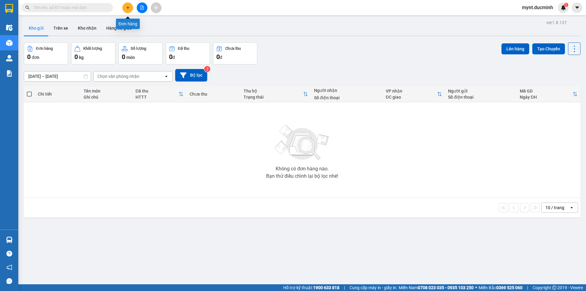
click at [129, 6] on icon "plus" at bounding box center [128, 7] width 4 height 4
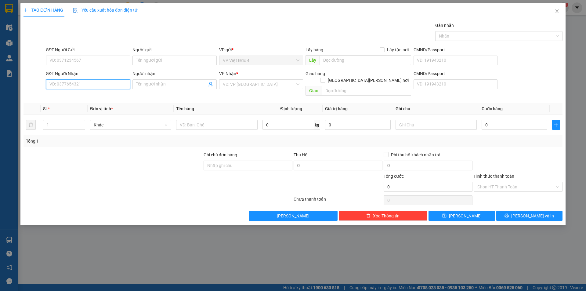
click at [106, 83] on input "SĐT Người Nhận" at bounding box center [88, 84] width 84 height 10
type input "0988530089"
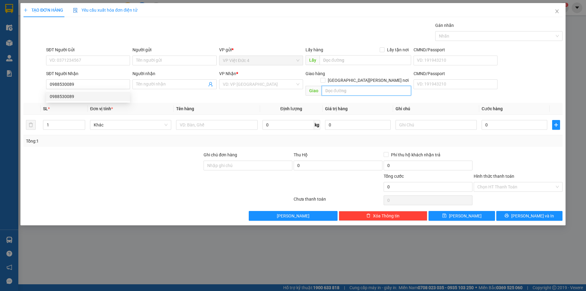
click at [346, 86] on input "text" at bounding box center [366, 91] width 89 height 10
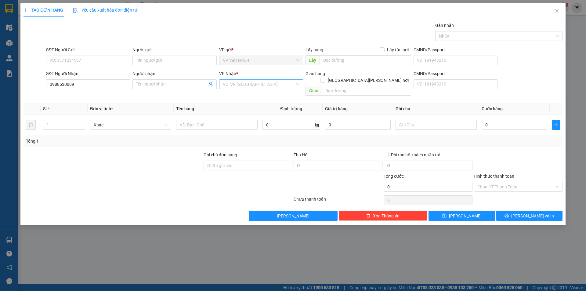
click at [242, 83] on input "search" at bounding box center [259, 84] width 72 height 9
click at [236, 105] on div "VP [GEOGRAPHIC_DATA]" at bounding box center [261, 106] width 77 height 7
click at [455, 120] on input "text" at bounding box center [436, 125] width 81 height 10
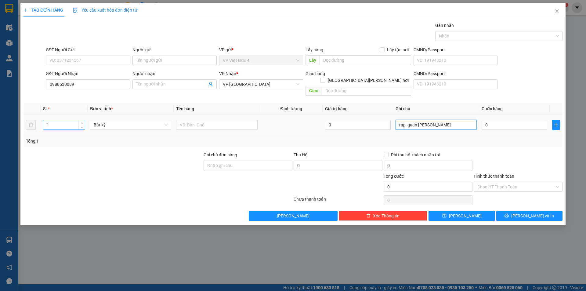
type input "rap quan [PERSON_NAME]"
click at [58, 120] on input "1" at bounding box center [64, 124] width 42 height 9
type input "2"
click at [250, 120] on input "text" at bounding box center [216, 125] width 81 height 10
type input "1 th g 1 va ly"
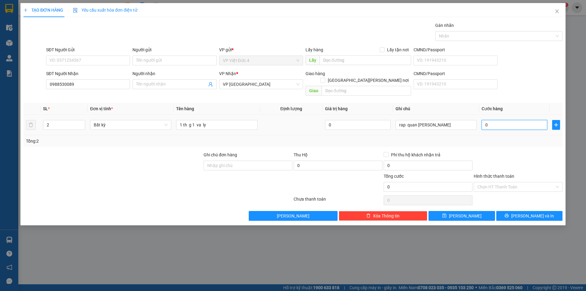
click at [535, 120] on input "0" at bounding box center [515, 125] width 66 height 10
type input "1"
type input "1.000"
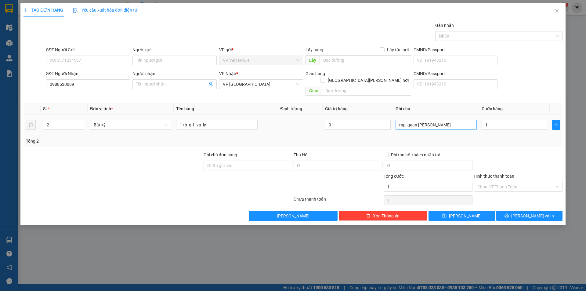
type input "1.000"
type input "1.000.000"
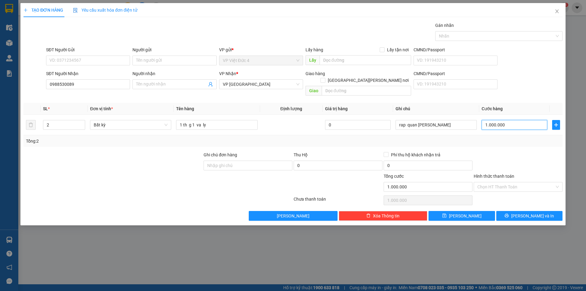
type input "0"
type input "01"
type input "1"
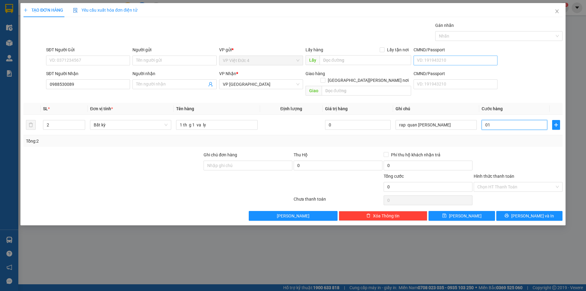
type input "1"
type input "018"
type input "18"
type input "0.180"
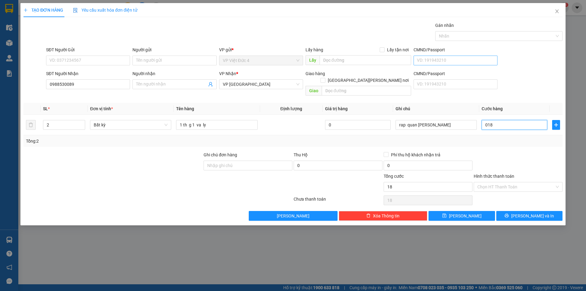
type input "180"
type input "01.800"
type input "1.800"
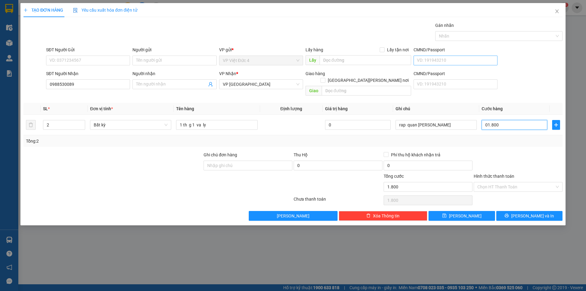
type input "018.000"
type input "18.000"
type input "0.180.000"
type input "180.000"
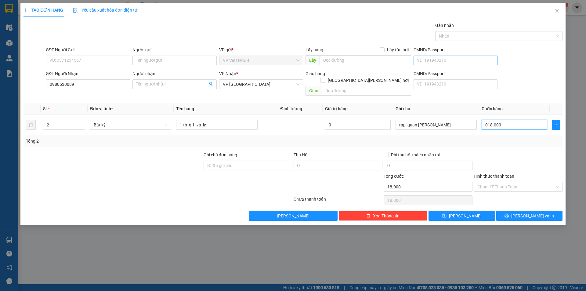
type input "180.000"
click at [494, 182] on input "Hình thức thanh toán" at bounding box center [515, 186] width 77 height 9
click at [493, 192] on div "Tại văn phòng" at bounding box center [518, 192] width 82 height 7
type input "0"
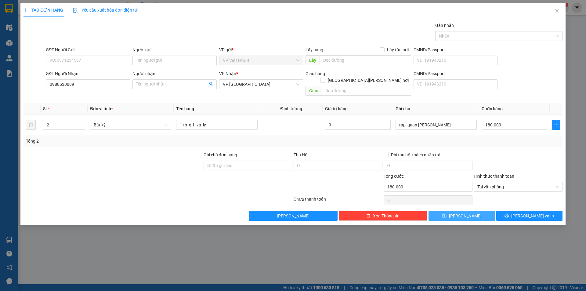
click at [466, 212] on span "[PERSON_NAME]" at bounding box center [465, 215] width 33 height 7
type input "1"
type input "0"
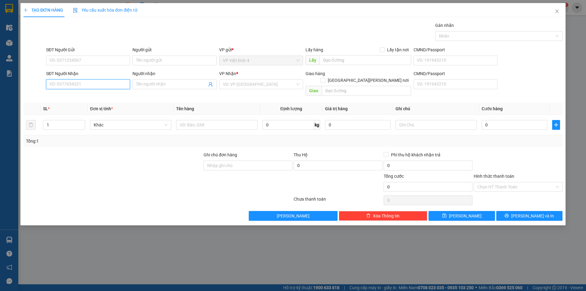
click at [110, 84] on input "SĐT Người Nhận" at bounding box center [88, 84] width 84 height 10
type input "0925393912"
click at [241, 82] on input "search" at bounding box center [259, 84] width 72 height 9
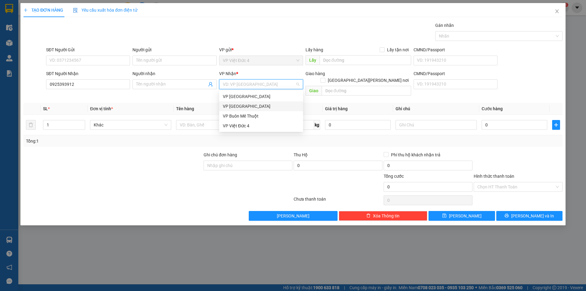
click at [238, 105] on div "VP [GEOGRAPHIC_DATA]" at bounding box center [261, 106] width 77 height 7
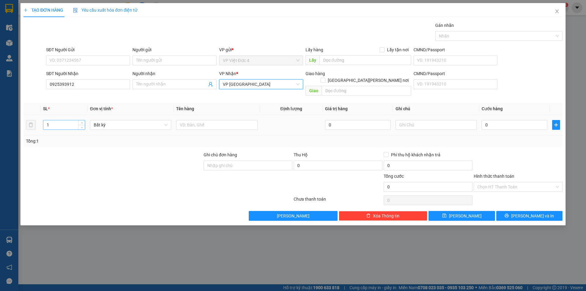
click at [68, 120] on input "1" at bounding box center [64, 124] width 42 height 9
type input "2"
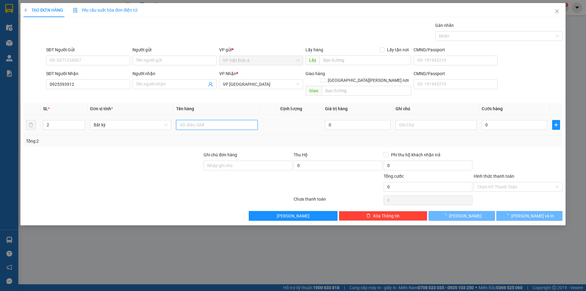
click at [249, 120] on input "text" at bounding box center [216, 125] width 81 height 10
type input "th g"
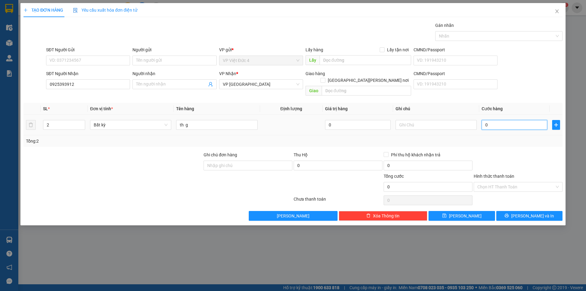
click at [533, 120] on input "0" at bounding box center [515, 125] width 66 height 10
type input "2"
type input "25"
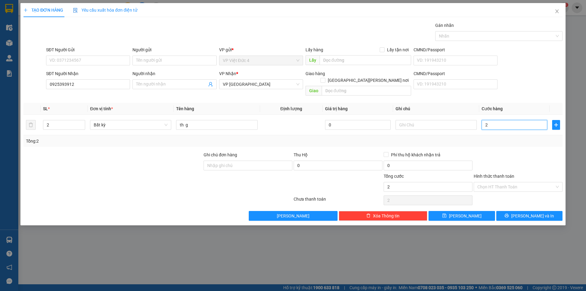
type input "25"
type input "250"
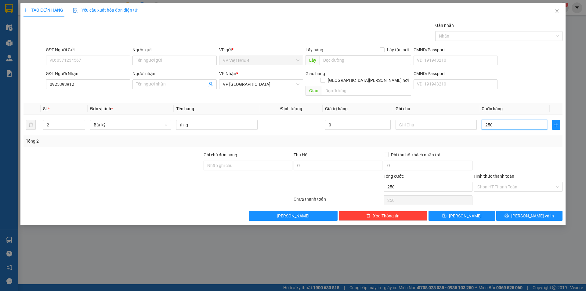
type input "2.500"
type input "25.000"
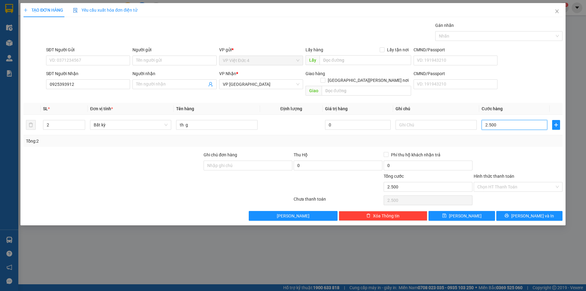
type input "25.000"
type input "250.000"
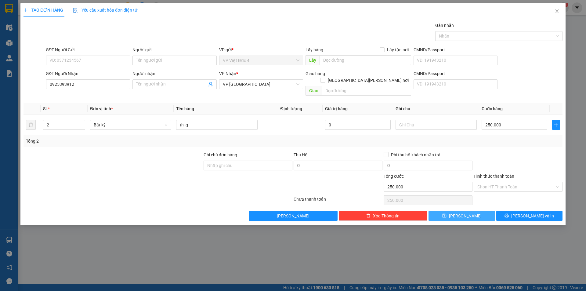
click at [463, 212] on span "[PERSON_NAME]" at bounding box center [465, 215] width 33 height 7
type input "1"
type input "0"
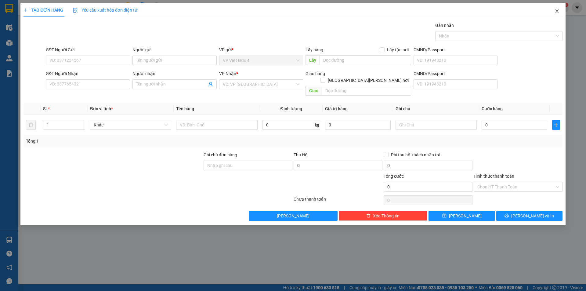
click at [556, 9] on icon "close" at bounding box center [557, 11] width 5 height 5
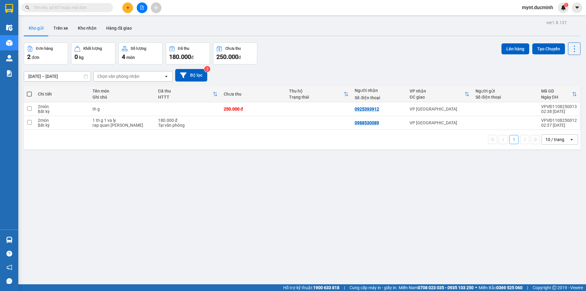
click at [28, 93] on span at bounding box center [29, 94] width 5 height 5
click at [29, 91] on input "checkbox" at bounding box center [29, 91] width 0 height 0
checkbox input "true"
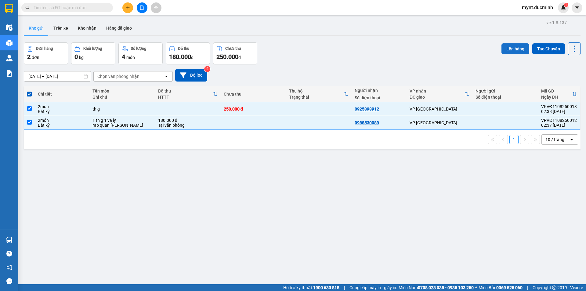
click at [510, 47] on button "Lên hàng" at bounding box center [516, 48] width 28 height 11
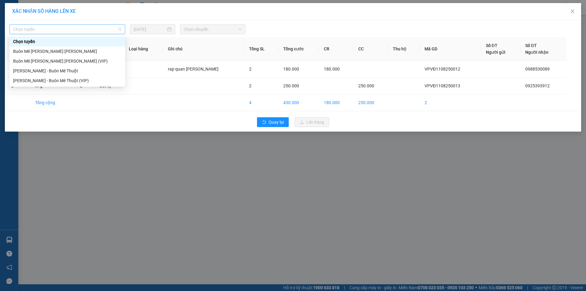
click at [60, 28] on span "Chọn tuyến" at bounding box center [67, 29] width 108 height 9
click at [44, 60] on div "Buôn Mê [PERSON_NAME] [PERSON_NAME] (VIP)" at bounding box center [67, 61] width 108 height 7
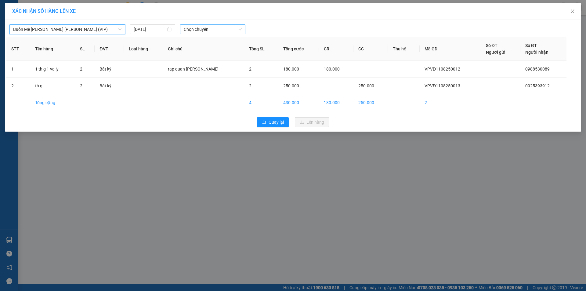
click at [208, 30] on span "Chọn chuyến" at bounding box center [213, 29] width 58 height 9
click at [194, 50] on div "20:00" at bounding box center [208, 51] width 48 height 7
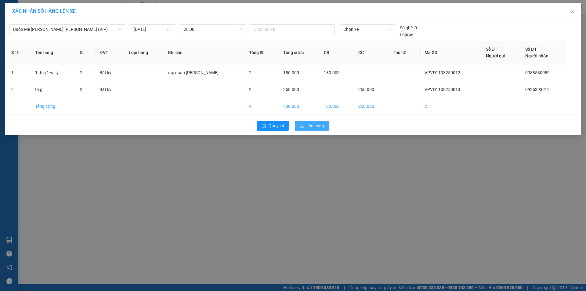
click at [317, 124] on span "Lên hàng" at bounding box center [316, 125] width 18 height 7
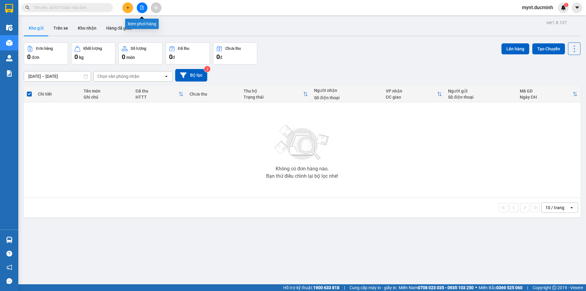
click at [143, 7] on icon "file-add" at bounding box center [141, 7] width 3 height 4
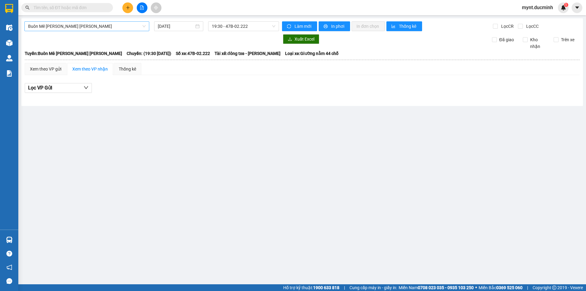
drag, startPoint x: 130, startPoint y: 24, endPoint x: 125, endPoint y: 28, distance: 7.0
click at [130, 24] on span "Buôn Mê [PERSON_NAME] [PERSON_NAME]" at bounding box center [87, 26] width 118 height 9
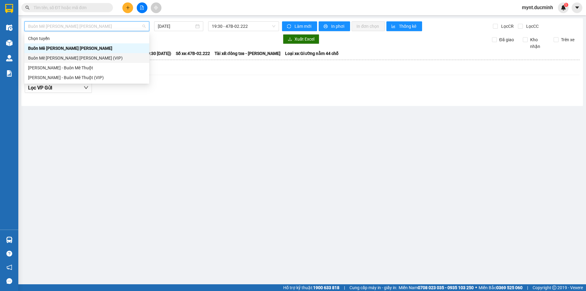
click at [70, 58] on div "Buôn Mê [PERSON_NAME] [PERSON_NAME] (VIP)" at bounding box center [87, 58] width 118 height 7
type input "[DATE]"
